Goal: Find specific page/section: Find specific page/section

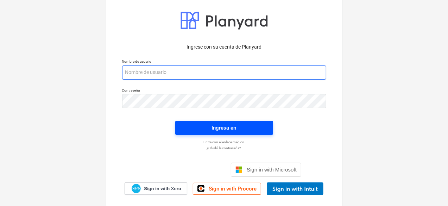
type input "[PERSON_NAME][EMAIL_ADDRESS][DOMAIN_NAME]"
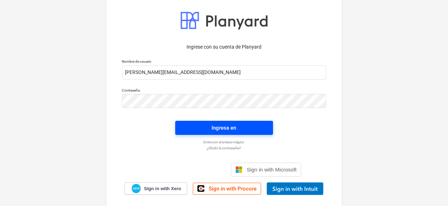
click at [240, 130] on span "Ingresa en" at bounding box center [224, 127] width 81 height 9
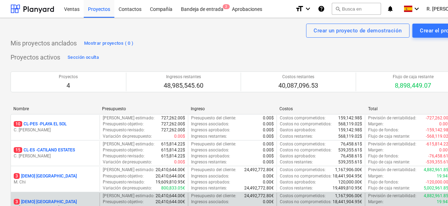
scroll to position [35, 0]
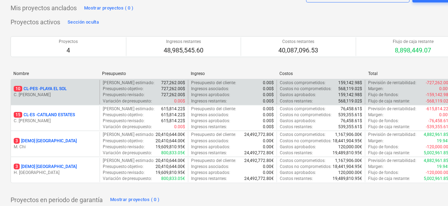
click at [75, 98] on p "C. [PERSON_NAME]" at bounding box center [55, 95] width 83 height 6
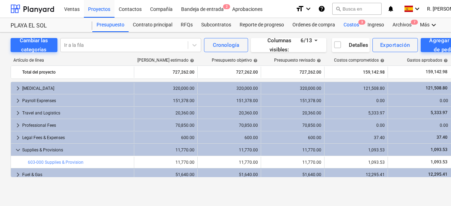
click at [345, 22] on div "Costos 3" at bounding box center [351, 25] width 24 height 14
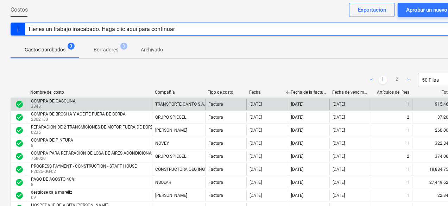
scroll to position [70, 0]
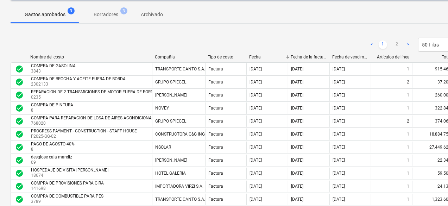
drag, startPoint x: 353, startPoint y: 30, endPoint x: 343, endPoint y: 31, distance: 9.3
drag, startPoint x: 343, startPoint y: 31, endPoint x: 372, endPoint y: 31, distance: 28.5
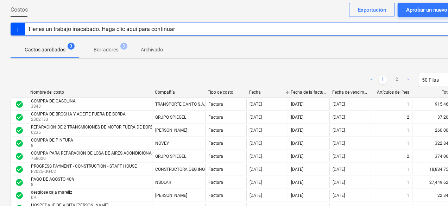
scroll to position [0, 0]
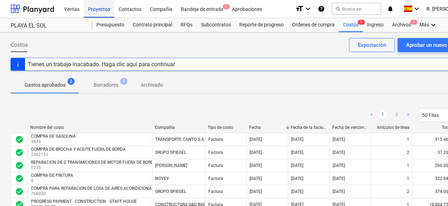
click at [86, 7] on div "Proyectos" at bounding box center [99, 9] width 31 height 18
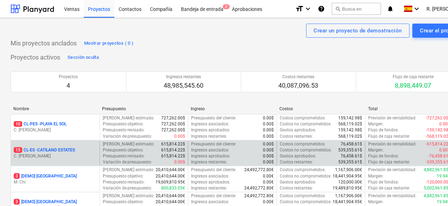
click at [57, 148] on p "15 CL-ES - CATILAND ESTATES" at bounding box center [44, 150] width 61 height 6
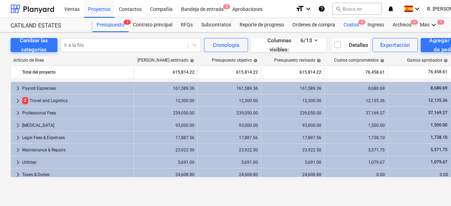
click at [352, 23] on div "Costos 9" at bounding box center [351, 25] width 24 height 14
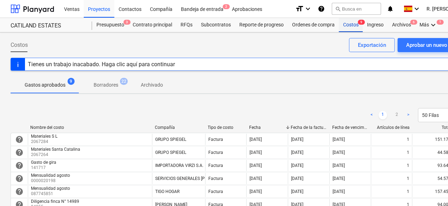
click at [353, 25] on div "Costos 9" at bounding box center [351, 25] width 24 height 14
click at [102, 13] on div "Proyectos" at bounding box center [99, 9] width 31 height 18
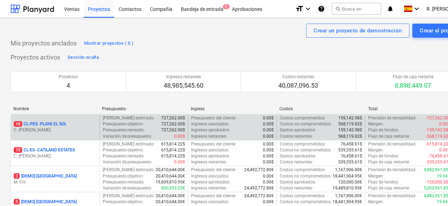
click at [69, 125] on div "10 CL-PES - [GEOGRAPHIC_DATA]" at bounding box center [55, 124] width 83 height 6
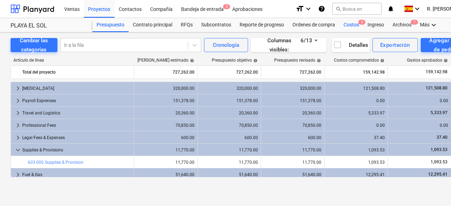
click at [360, 25] on div "Costos 3" at bounding box center [351, 25] width 24 height 14
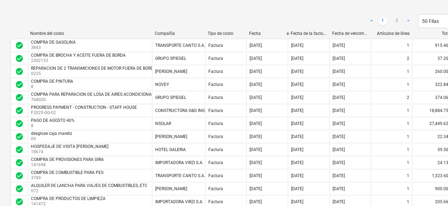
scroll to position [96, 0]
